Goal: Entertainment & Leisure: Consume media (video, audio)

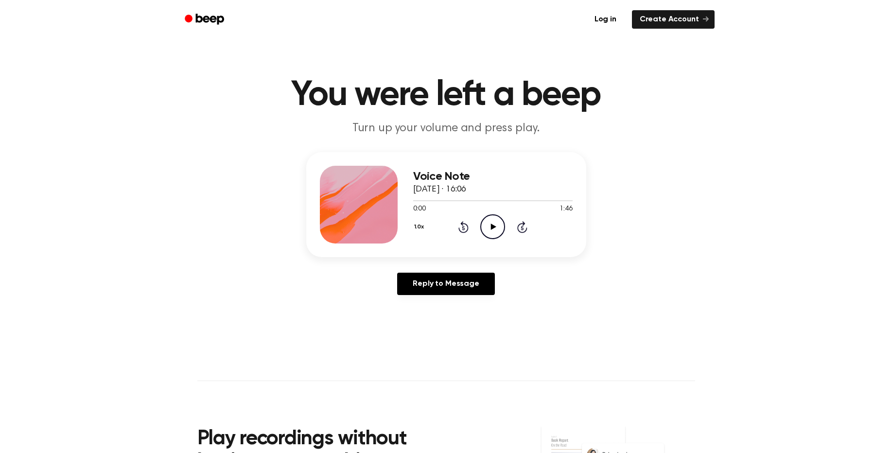
click at [496, 225] on icon "Play Audio" at bounding box center [493, 226] width 25 height 25
click at [493, 224] on icon "Pause Audio" at bounding box center [493, 226] width 25 height 25
click at [468, 229] on icon at bounding box center [464, 227] width 10 height 12
click at [497, 232] on icon "Play Audio" at bounding box center [493, 226] width 25 height 25
click at [464, 227] on icon at bounding box center [464, 228] width 2 height 4
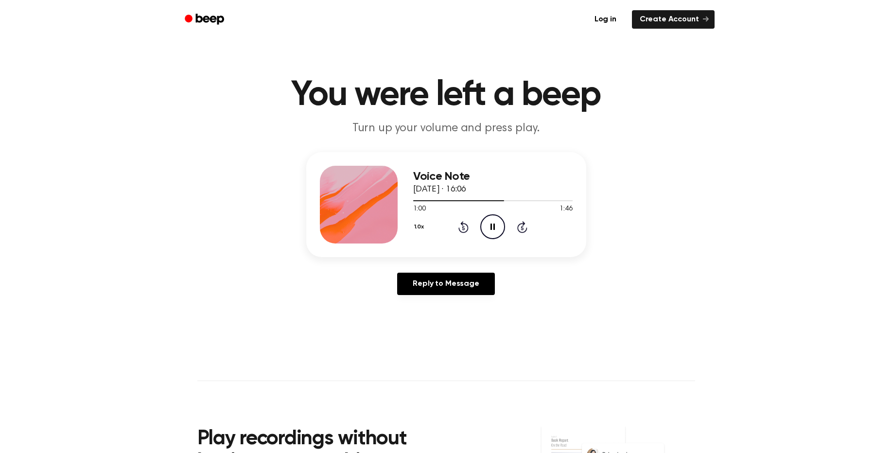
click at [467, 229] on icon at bounding box center [464, 227] width 10 height 12
click at [486, 234] on icon "Pause Audio" at bounding box center [493, 226] width 25 height 25
click at [462, 229] on icon "Rewind 5 seconds" at bounding box center [463, 227] width 11 height 13
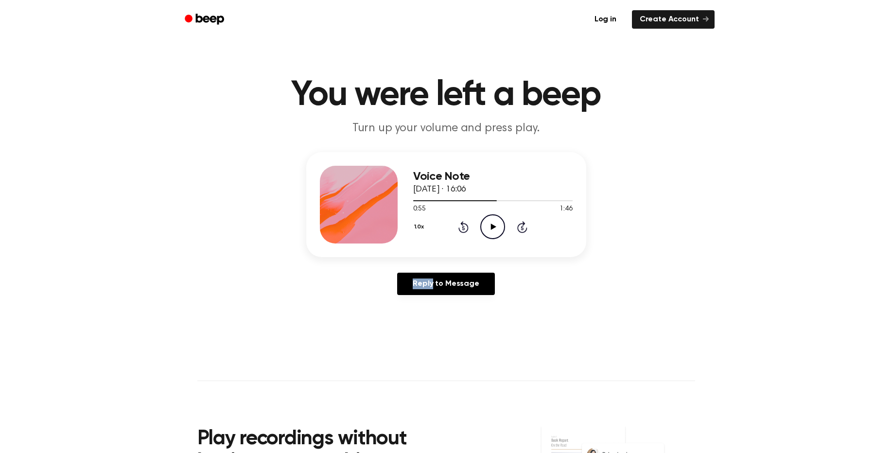
click at [462, 229] on icon "Rewind 5 seconds" at bounding box center [463, 227] width 11 height 13
click at [484, 231] on icon "Play Audio" at bounding box center [493, 226] width 25 height 25
click at [495, 232] on icon "Pause Audio" at bounding box center [493, 226] width 25 height 25
click at [499, 226] on icon "Play Audio" at bounding box center [493, 226] width 25 height 25
click at [496, 227] on icon "Pause Audio" at bounding box center [493, 226] width 25 height 25
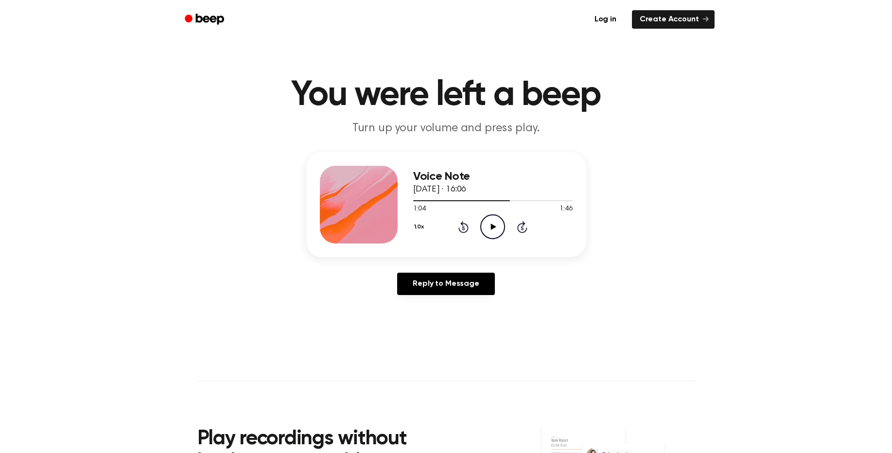
click at [461, 225] on icon "Rewind 5 seconds" at bounding box center [463, 227] width 11 height 13
click at [492, 228] on icon at bounding box center [493, 227] width 5 height 6
drag, startPoint x: 495, startPoint y: 231, endPoint x: 479, endPoint y: 224, distance: 17.4
click at [496, 231] on icon "Pause Audio" at bounding box center [493, 226] width 25 height 25
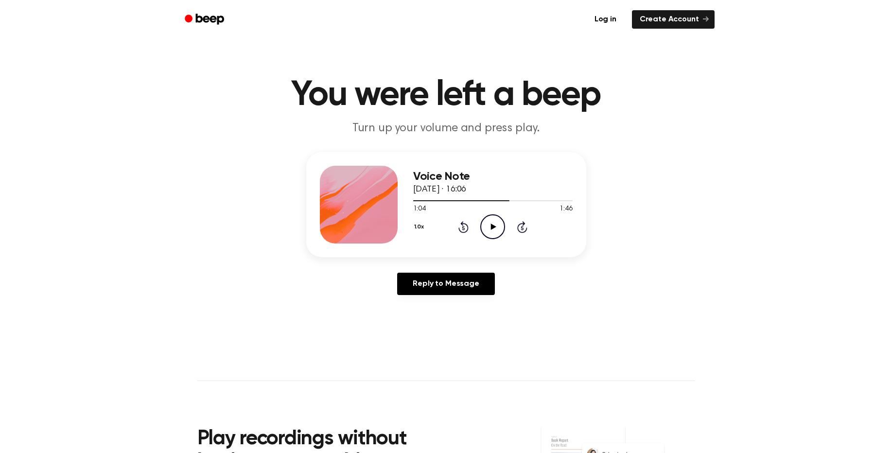
click at [462, 229] on icon "Rewind 5 seconds" at bounding box center [463, 227] width 11 height 13
click at [501, 227] on icon "Play Audio" at bounding box center [493, 226] width 25 height 25
click at [462, 227] on icon "Rewind 5 seconds" at bounding box center [463, 227] width 11 height 13
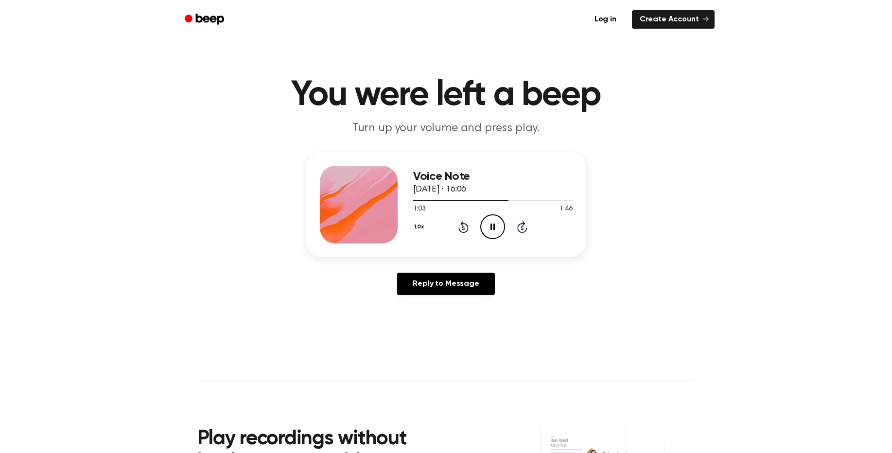
click at [493, 232] on icon "Pause Audio" at bounding box center [493, 226] width 25 height 25
click at [500, 229] on icon "Play Audio" at bounding box center [493, 226] width 25 height 25
click at [483, 228] on icon "Pause Audio" at bounding box center [493, 226] width 25 height 25
click at [465, 228] on icon "Rewind 5 seconds" at bounding box center [463, 227] width 11 height 13
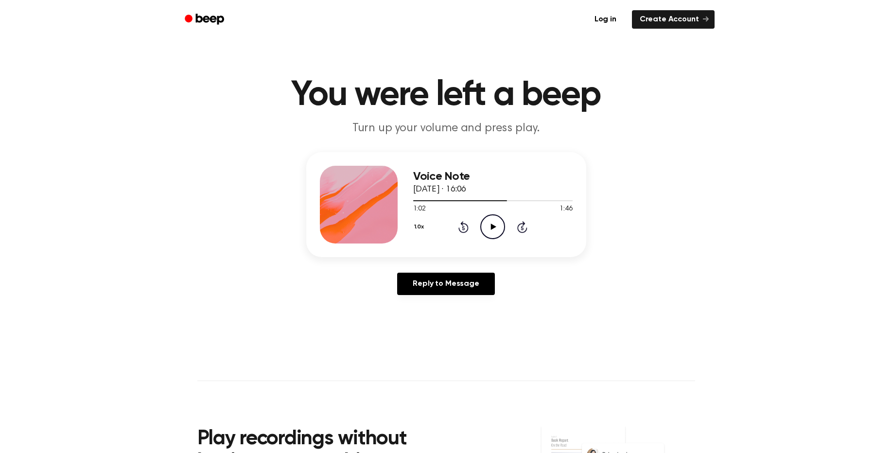
click at [485, 228] on icon "Play Audio" at bounding box center [493, 226] width 25 height 25
click at [491, 232] on icon "Pause Audio" at bounding box center [493, 226] width 25 height 25
click at [464, 230] on icon at bounding box center [464, 228] width 2 height 4
click at [494, 225] on icon "Play Audio" at bounding box center [493, 226] width 25 height 25
click at [500, 220] on icon "Pause Audio" at bounding box center [493, 226] width 25 height 25
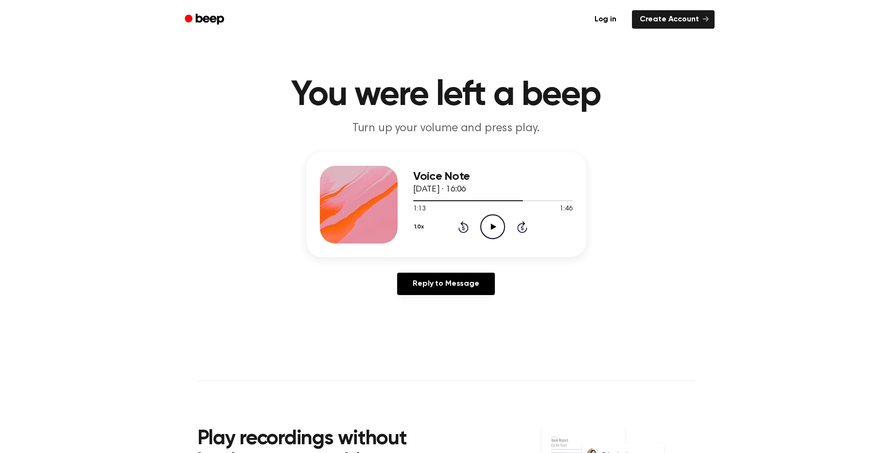
click at [499, 233] on icon "Play Audio" at bounding box center [493, 226] width 25 height 25
click at [492, 227] on icon at bounding box center [493, 227] width 4 height 6
click at [464, 227] on icon at bounding box center [464, 228] width 2 height 4
click at [491, 229] on icon at bounding box center [493, 227] width 5 height 6
click at [467, 231] on icon at bounding box center [464, 227] width 10 height 12
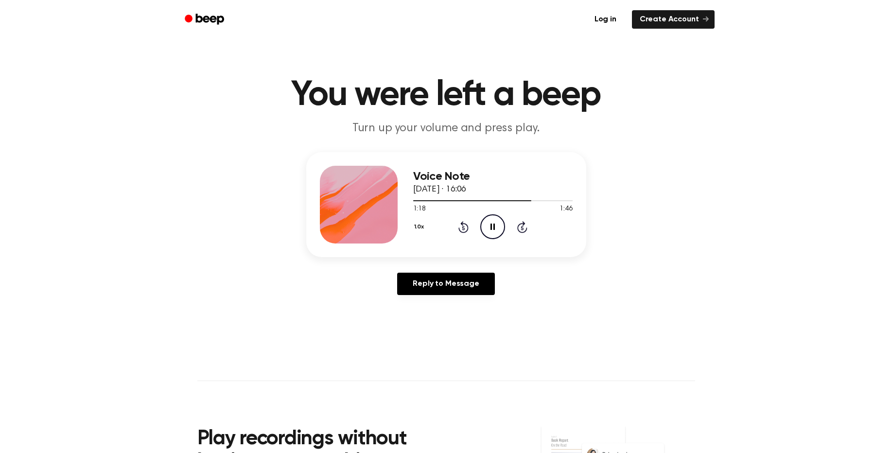
click at [492, 228] on icon at bounding box center [493, 227] width 4 height 6
click at [463, 228] on icon at bounding box center [464, 228] width 2 height 4
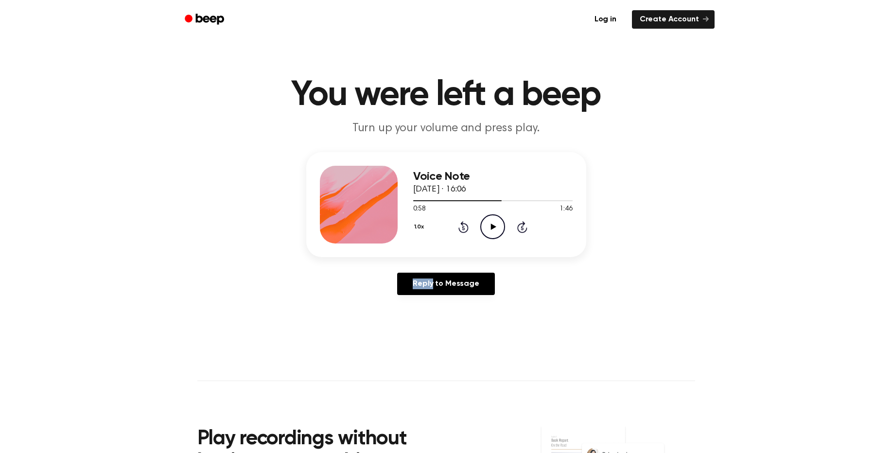
click at [463, 228] on icon at bounding box center [464, 228] width 2 height 4
click at [490, 232] on icon "Play Audio" at bounding box center [493, 226] width 25 height 25
click at [495, 229] on icon at bounding box center [493, 227] width 4 height 6
click at [493, 229] on icon at bounding box center [493, 227] width 5 height 6
click at [465, 228] on icon "Rewind 5 seconds" at bounding box center [463, 227] width 11 height 13
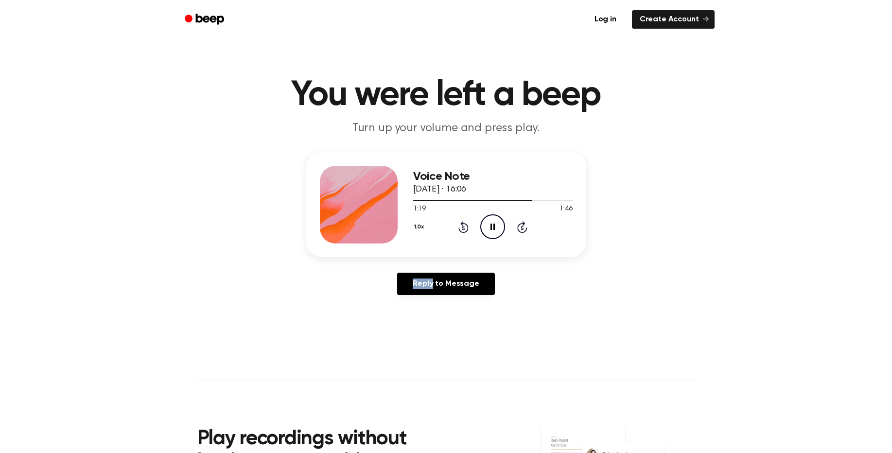
click at [465, 228] on icon "Rewind 5 seconds" at bounding box center [463, 227] width 11 height 13
click at [497, 229] on icon "Pause Audio" at bounding box center [493, 226] width 25 height 25
click at [490, 228] on icon "Play Audio" at bounding box center [493, 226] width 25 height 25
click at [490, 228] on icon "Pause Audio" at bounding box center [493, 226] width 25 height 25
click at [465, 228] on icon "Rewind 5 seconds" at bounding box center [463, 227] width 11 height 13
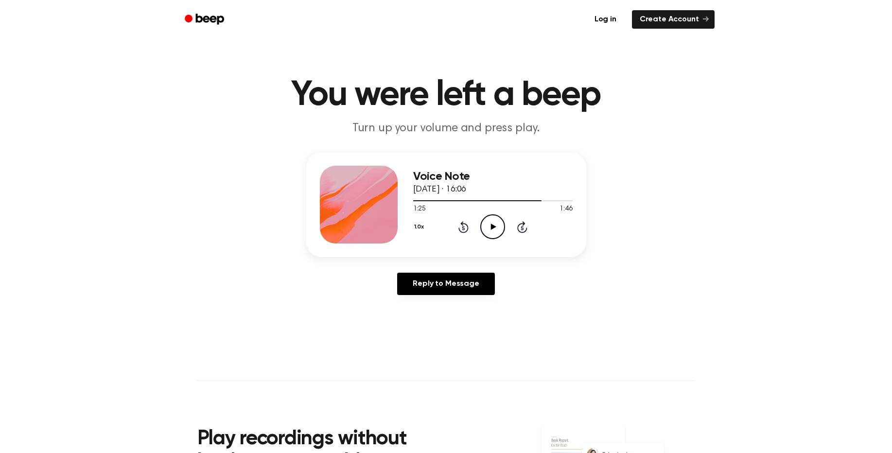
click at [489, 228] on icon "Play Audio" at bounding box center [493, 226] width 25 height 25
click at [462, 232] on icon at bounding box center [464, 227] width 10 height 12
click at [484, 225] on icon "Pause Audio" at bounding box center [493, 226] width 25 height 25
click at [461, 229] on icon "Rewind 5 seconds" at bounding box center [463, 227] width 11 height 13
click at [462, 225] on icon "Rewind 5 seconds" at bounding box center [463, 227] width 11 height 13
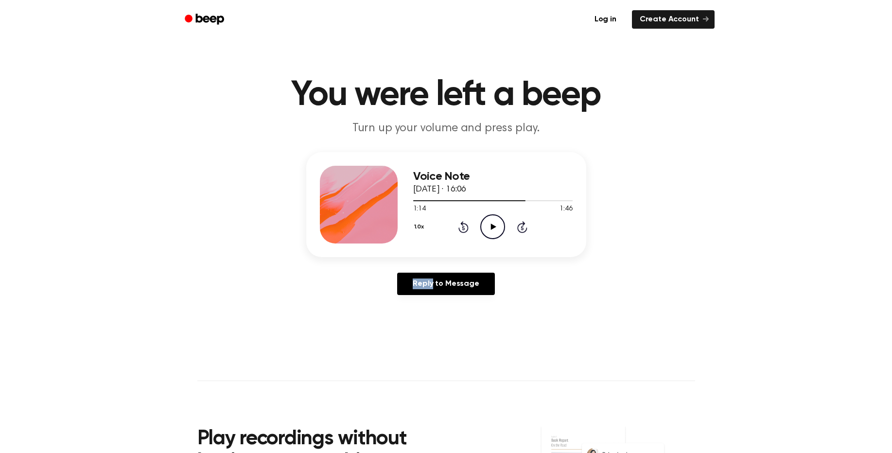
click at [462, 225] on icon "Rewind 5 seconds" at bounding box center [463, 227] width 11 height 13
click at [495, 228] on icon "Play Audio" at bounding box center [493, 226] width 25 height 25
click at [495, 232] on icon "Pause Audio" at bounding box center [493, 226] width 25 height 25
click at [460, 228] on icon at bounding box center [464, 227] width 10 height 12
click at [492, 228] on icon at bounding box center [493, 227] width 5 height 6
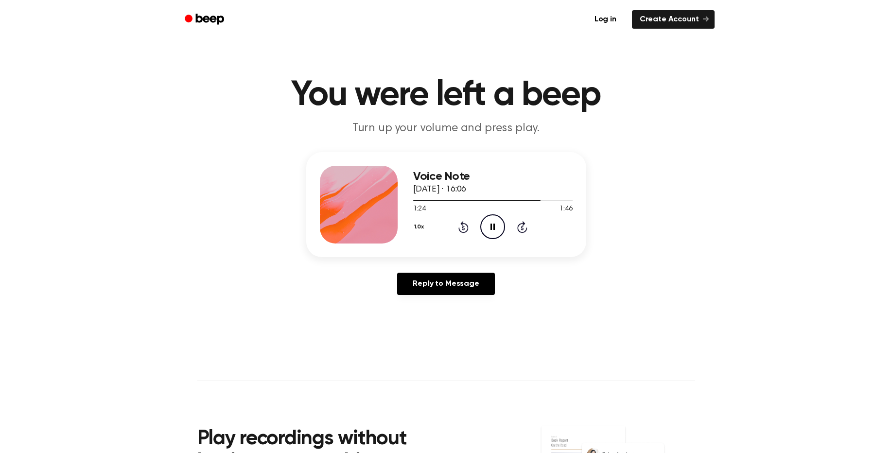
click at [460, 224] on icon "Rewind 5 seconds" at bounding box center [463, 227] width 11 height 13
click at [499, 226] on icon "Pause Audio" at bounding box center [493, 226] width 25 height 25
click at [496, 227] on icon at bounding box center [493, 227] width 5 height 6
click at [492, 226] on icon at bounding box center [493, 227] width 4 height 6
click at [461, 228] on icon "Rewind 5 seconds" at bounding box center [463, 227] width 11 height 13
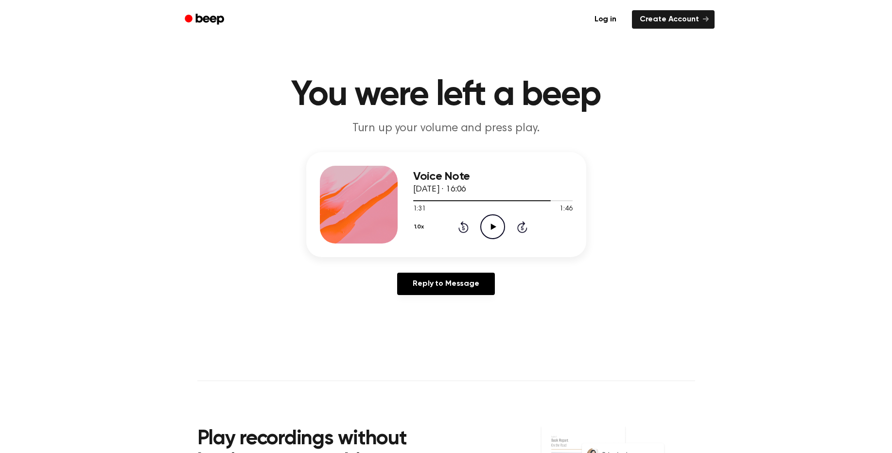
click at [492, 230] on icon at bounding box center [493, 227] width 5 height 6
click at [468, 226] on icon at bounding box center [464, 227] width 10 height 12
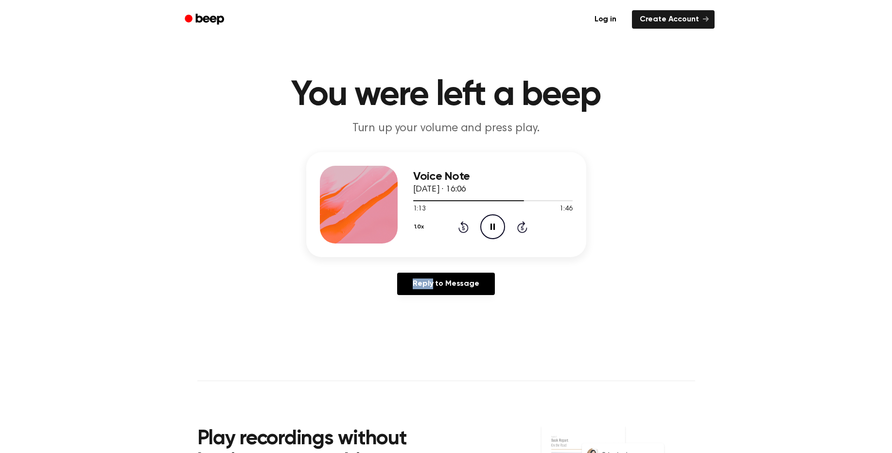
click at [468, 226] on icon at bounding box center [464, 227] width 10 height 12
click at [464, 227] on icon at bounding box center [464, 228] width 2 height 4
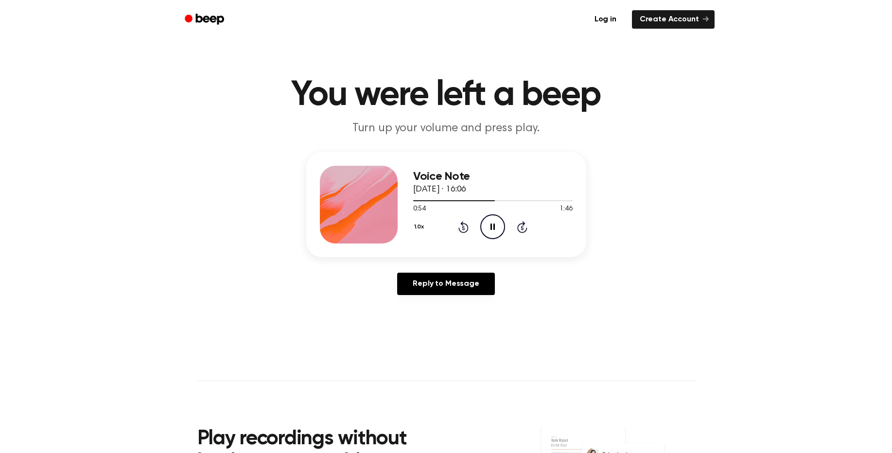
click at [523, 225] on icon at bounding box center [522, 227] width 10 height 12
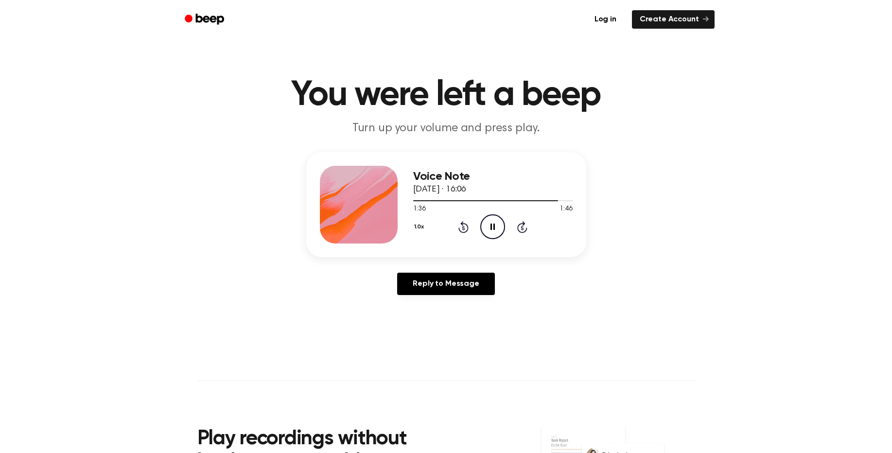
click at [492, 232] on icon "Pause Audio" at bounding box center [493, 226] width 25 height 25
click at [464, 229] on icon at bounding box center [464, 228] width 2 height 4
click at [491, 232] on icon "Play Audio" at bounding box center [493, 226] width 25 height 25
click at [490, 226] on icon "Pause Audio" at bounding box center [493, 226] width 25 height 25
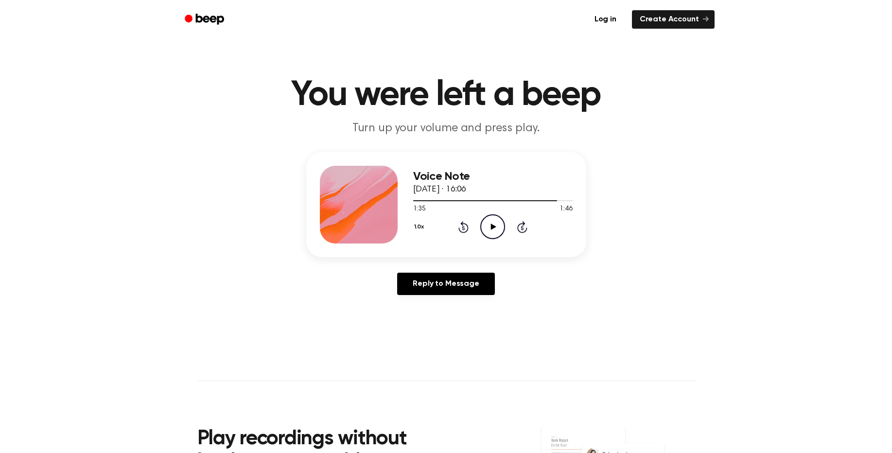
click at [490, 226] on icon "Play Audio" at bounding box center [493, 226] width 25 height 25
